Goal: Information Seeking & Learning: Learn about a topic

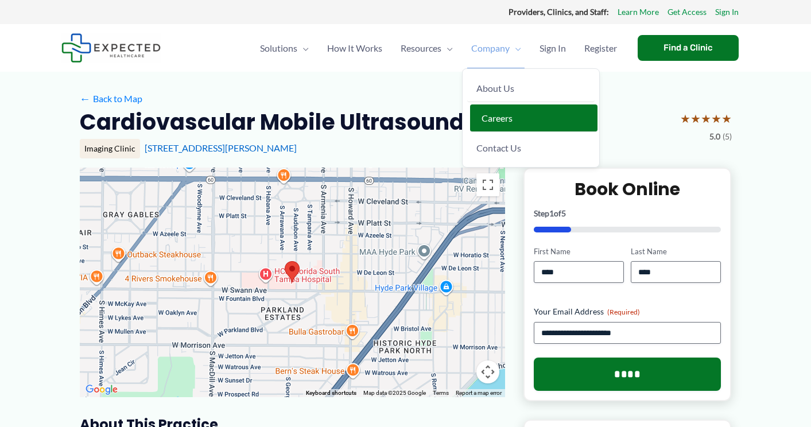
click at [473, 116] on link "Careers" at bounding box center [533, 118] width 127 height 28
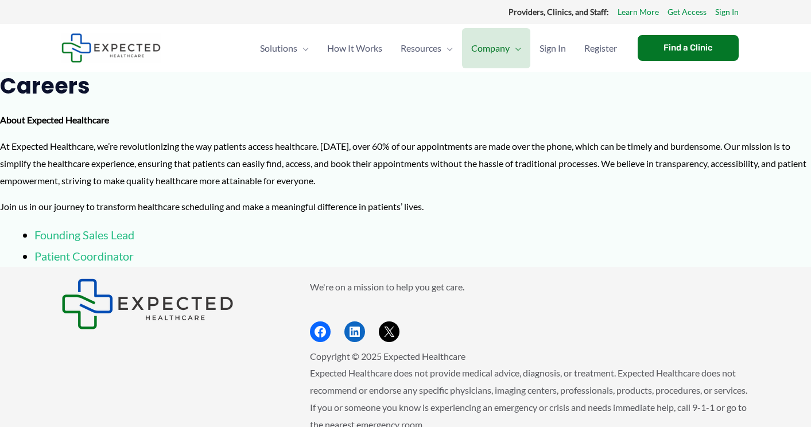
click at [118, 257] on link "Patient Coordinator" at bounding box center [83, 256] width 99 height 14
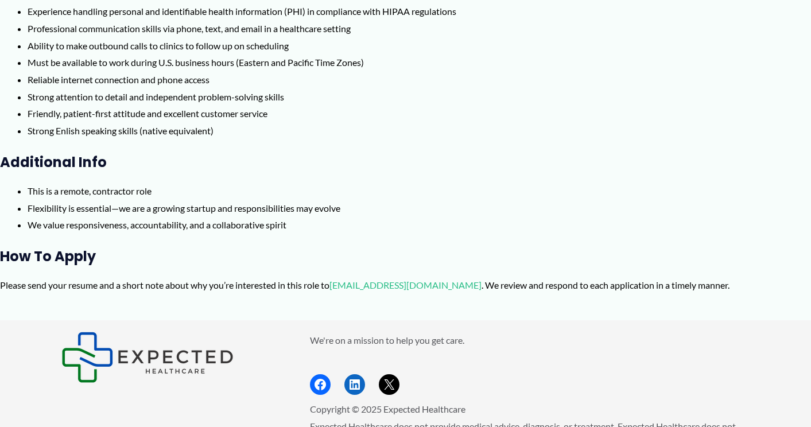
scroll to position [718, 0]
